Goal: Task Accomplishment & Management: Manage account settings

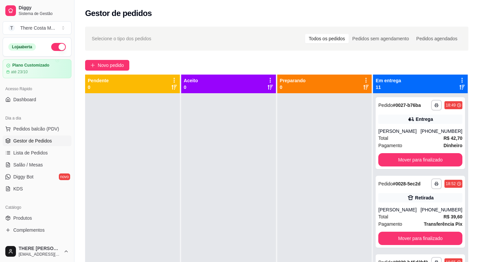
scroll to position [388, 0]
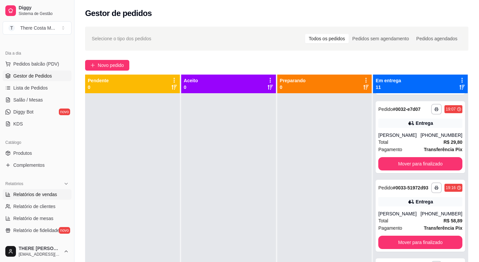
click at [50, 196] on span "Relatórios de vendas" at bounding box center [35, 194] width 44 height 7
select select "ALL"
select select "0"
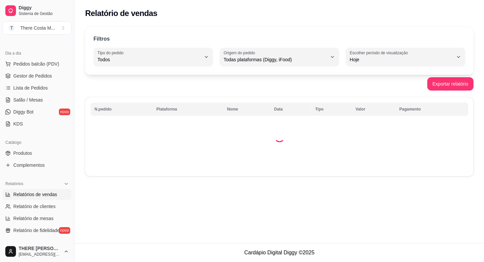
click at [31, 196] on span "Relatórios de vendas" at bounding box center [35, 194] width 44 height 7
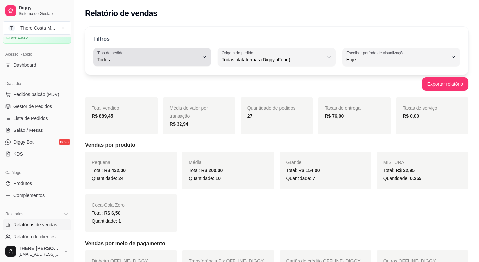
click at [119, 54] on label "Tipo do pedido" at bounding box center [111, 53] width 28 height 6
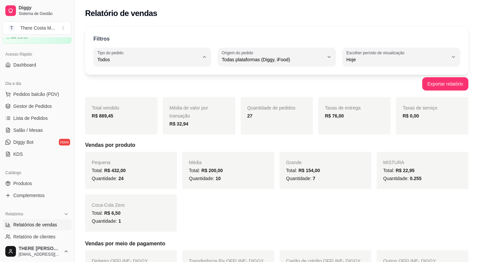
click at [124, 89] on span "Entrega" at bounding box center [149, 86] width 96 height 6
type input "DELIVERY"
select select "DELIVERY"
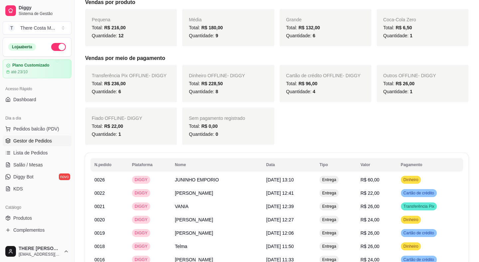
click at [49, 142] on span "Gestor de Pedidos" at bounding box center [32, 140] width 39 height 7
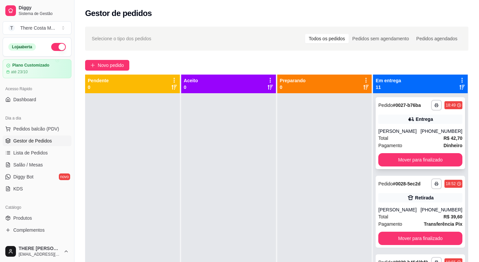
click at [418, 144] on div "Pagamento Dinheiro" at bounding box center [420, 145] width 84 height 7
click at [423, 161] on button "Mover para finalizado" at bounding box center [420, 159] width 81 height 13
click at [423, 231] on button "Mover para finalizado" at bounding box center [420, 237] width 84 height 13
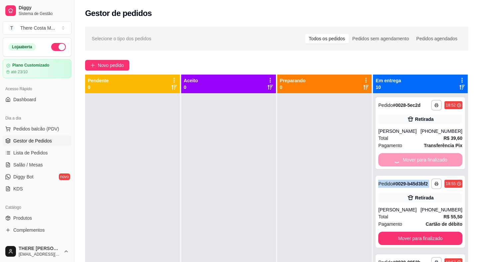
click at [423, 161] on div "Mover para finalizado" at bounding box center [420, 159] width 84 height 13
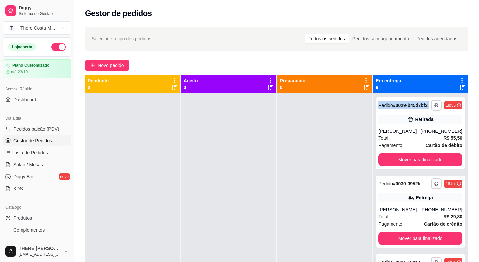
click at [423, 161] on button "Mover para finalizado" at bounding box center [420, 159] width 84 height 13
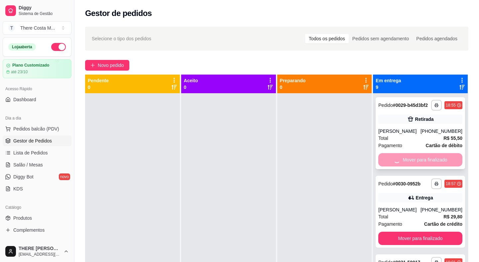
click at [422, 162] on div "Mover para finalizado" at bounding box center [420, 159] width 84 height 13
click at [422, 162] on button "Mover para finalizado" at bounding box center [420, 159] width 84 height 13
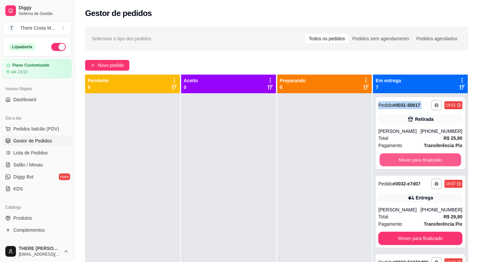
click at [422, 162] on button "Mover para finalizado" at bounding box center [420, 159] width 81 height 13
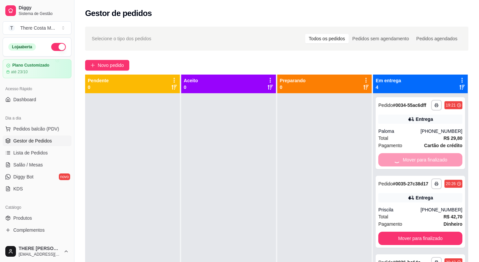
click at [422, 162] on div "Mover para finalizado" at bounding box center [420, 159] width 84 height 13
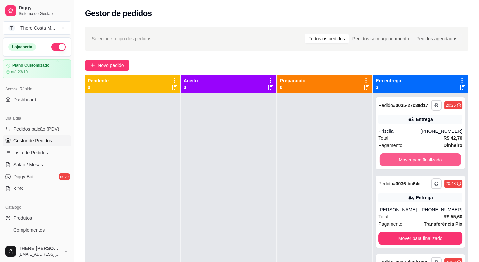
click at [422, 162] on button "Mover para finalizado" at bounding box center [420, 159] width 81 height 13
click at [422, 163] on button "Mover para finalizado" at bounding box center [420, 159] width 81 height 13
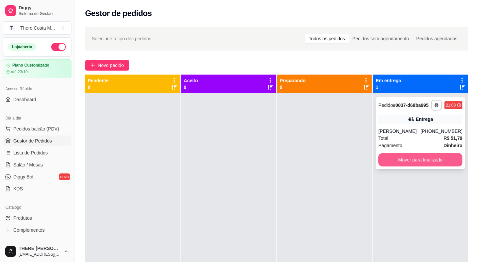
click at [423, 161] on button "Mover para finalizado" at bounding box center [420, 159] width 84 height 13
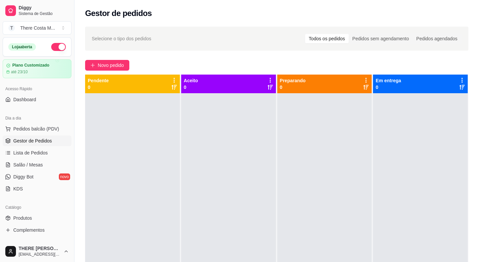
scroll to position [90, 0]
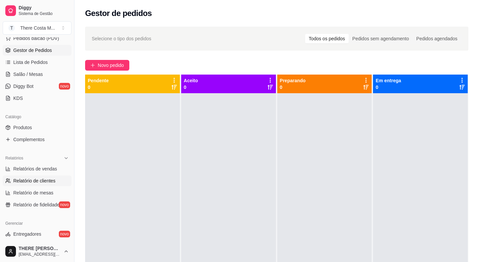
click at [38, 175] on link "Relatório de clientes" at bounding box center [37, 180] width 69 height 11
select select "30"
select select "HIGHEST_TOTAL_SPENT_WITH_ORDERS"
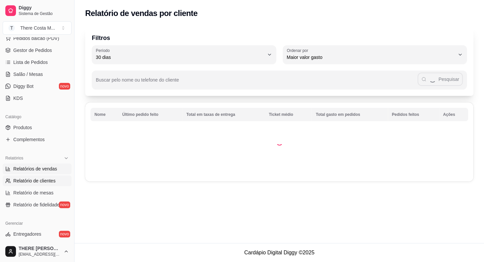
click at [46, 170] on span "Relatórios de vendas" at bounding box center [35, 168] width 44 height 7
select select "ALL"
select select "0"
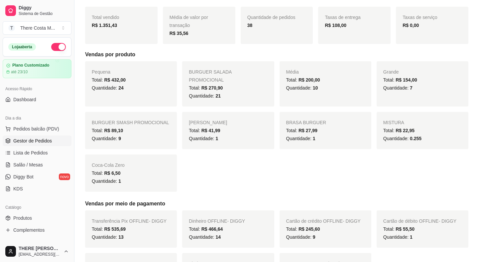
click at [40, 144] on link "Gestor de Pedidos" at bounding box center [37, 140] width 69 height 11
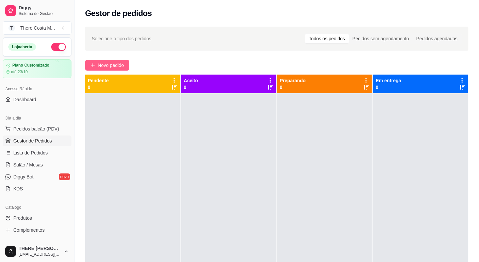
click at [106, 65] on span "Novo pedido" at bounding box center [111, 65] width 26 height 7
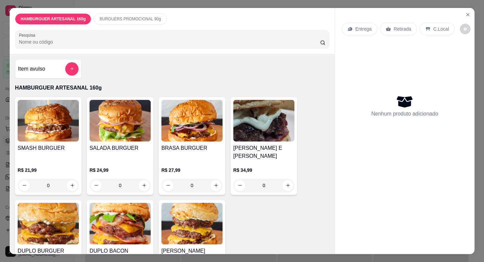
click at [368, 30] on div "Entrega" at bounding box center [360, 29] width 36 height 13
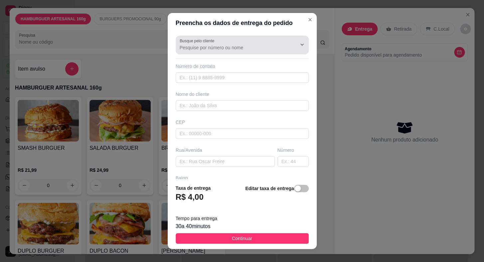
click at [240, 48] on input "Busque pelo cliente" at bounding box center [233, 47] width 106 height 7
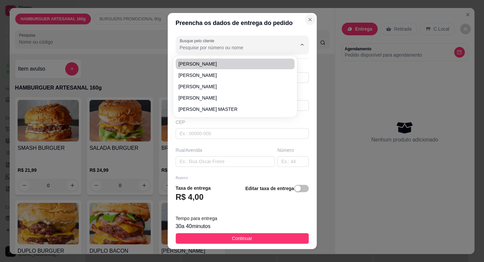
click at [309, 19] on icon "Close" at bounding box center [310, 19] width 3 height 3
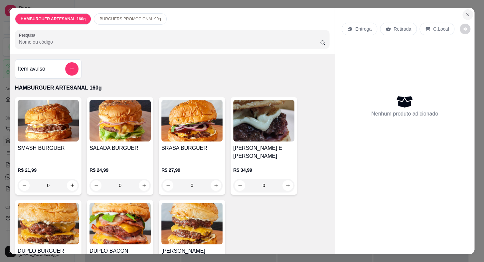
click at [466, 13] on icon "Close" at bounding box center [467, 14] width 3 height 3
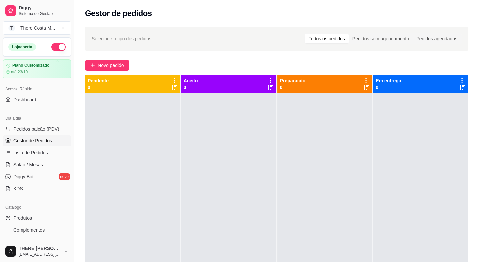
click at [34, 138] on span "Gestor de Pedidos" at bounding box center [32, 140] width 39 height 7
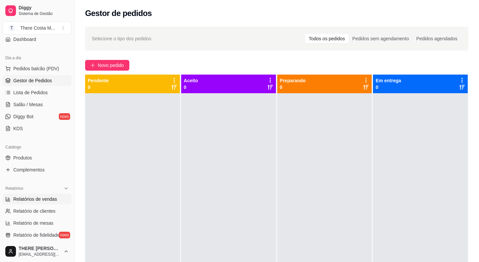
click at [51, 202] on link "Relatórios de vendas" at bounding box center [37, 199] width 69 height 11
select select "ALL"
select select "0"
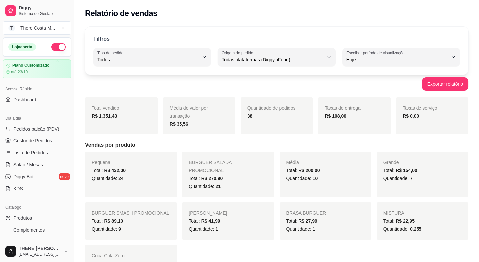
click at [51, 50] on button "button" at bounding box center [58, 47] width 15 height 8
